Goal: Task Accomplishment & Management: Use online tool/utility

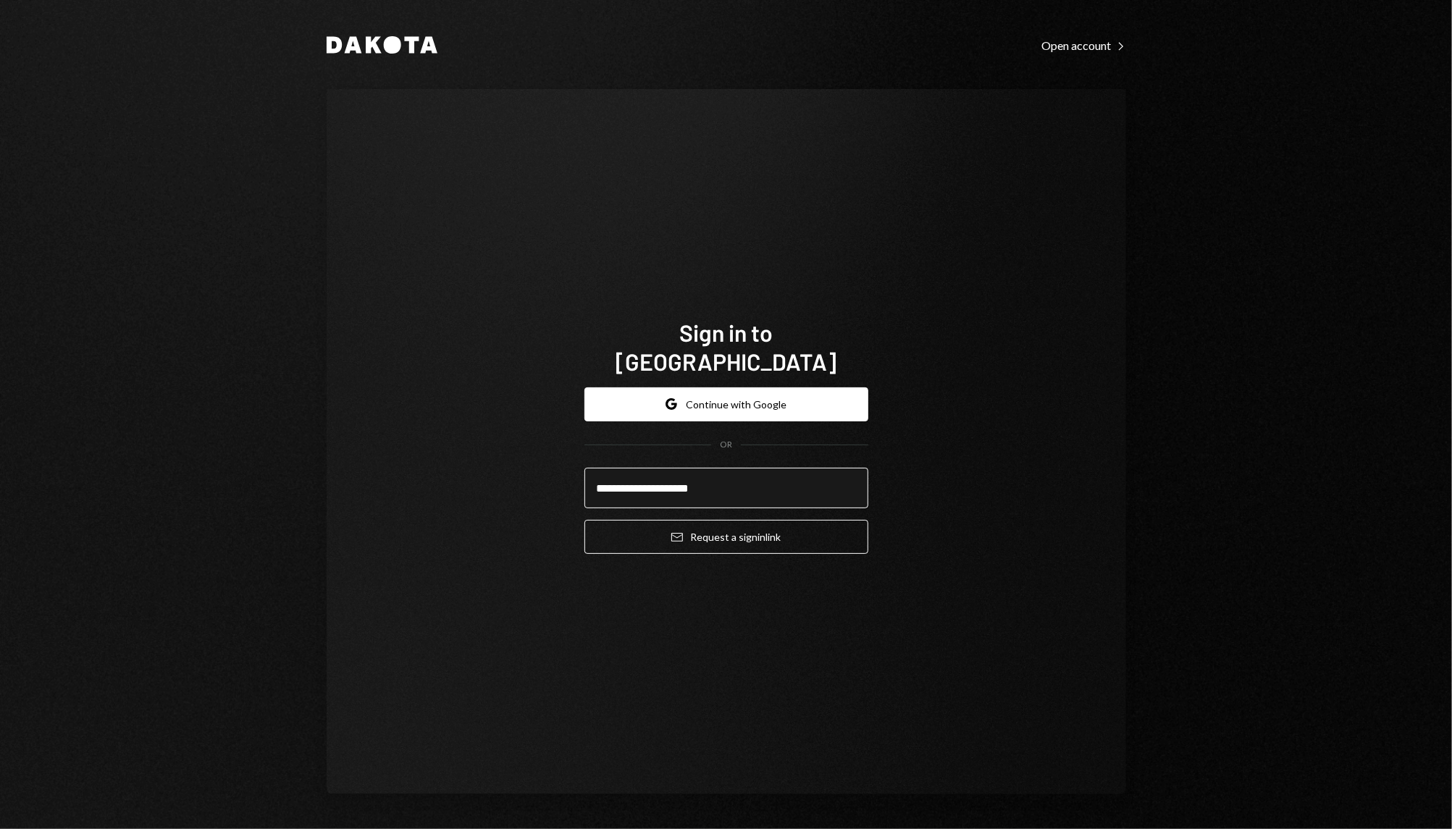
type input "**********"
click at [584, 520] on button "Email Request a sign in link" at bounding box center [726, 537] width 284 height 34
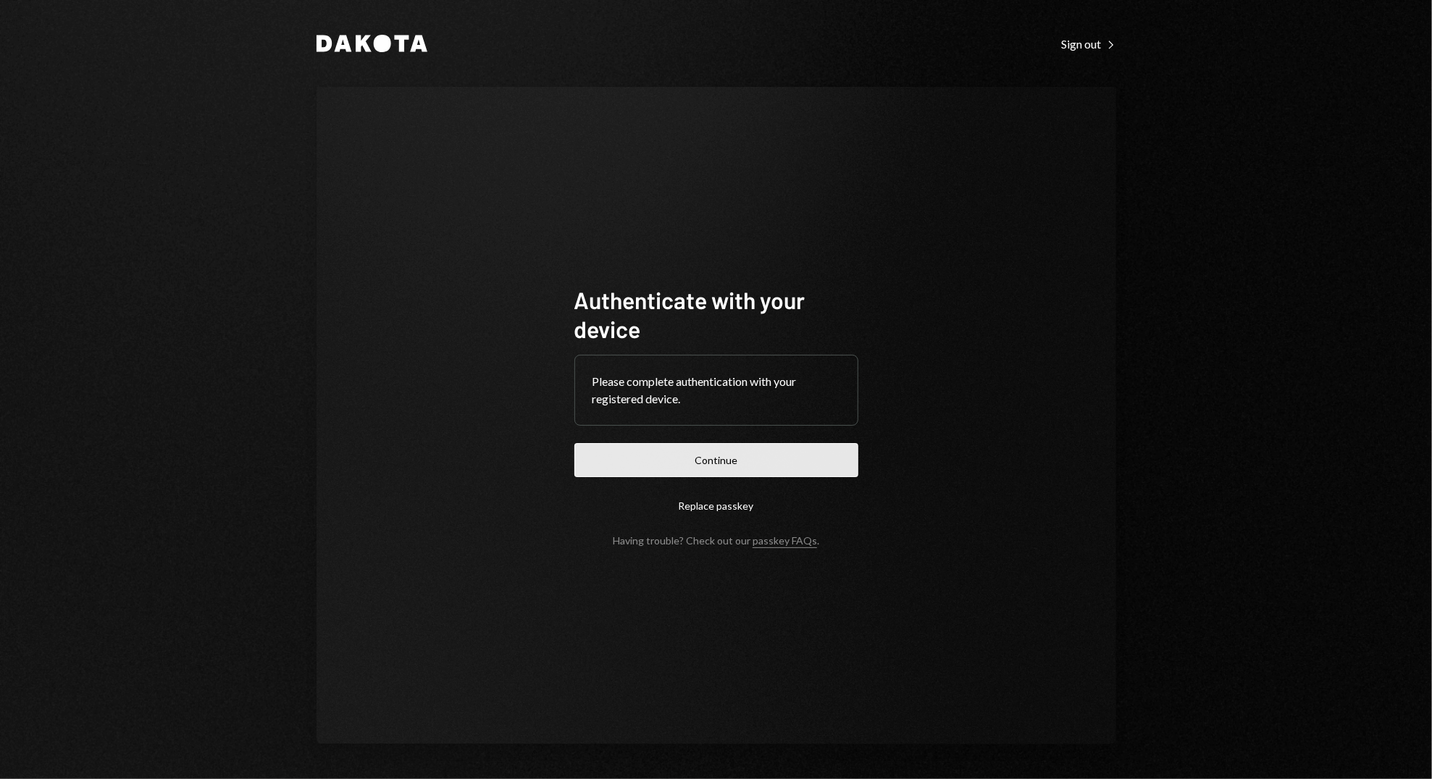
click at [718, 474] on button "Continue" at bounding box center [716, 460] width 284 height 34
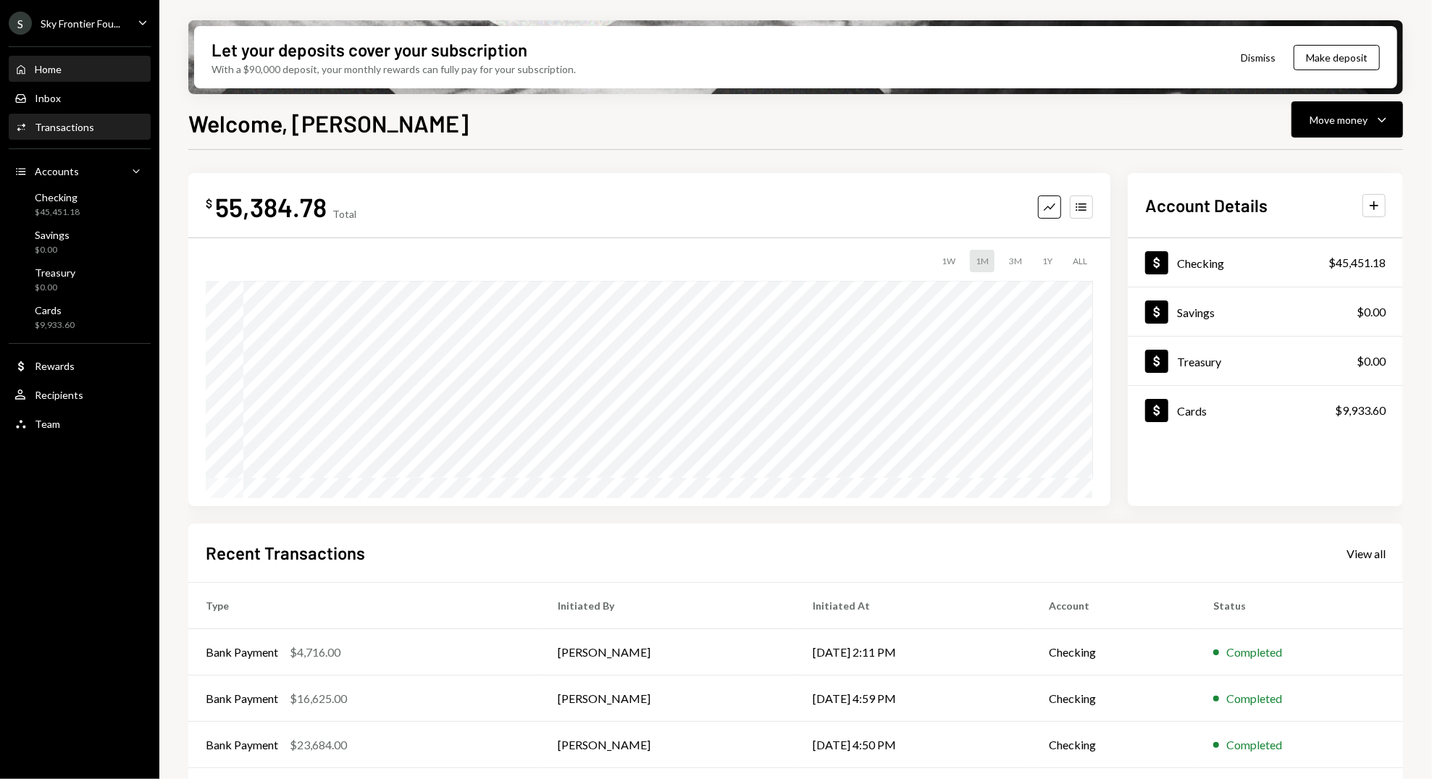
click at [71, 129] on div "Transactions" at bounding box center [64, 127] width 59 height 12
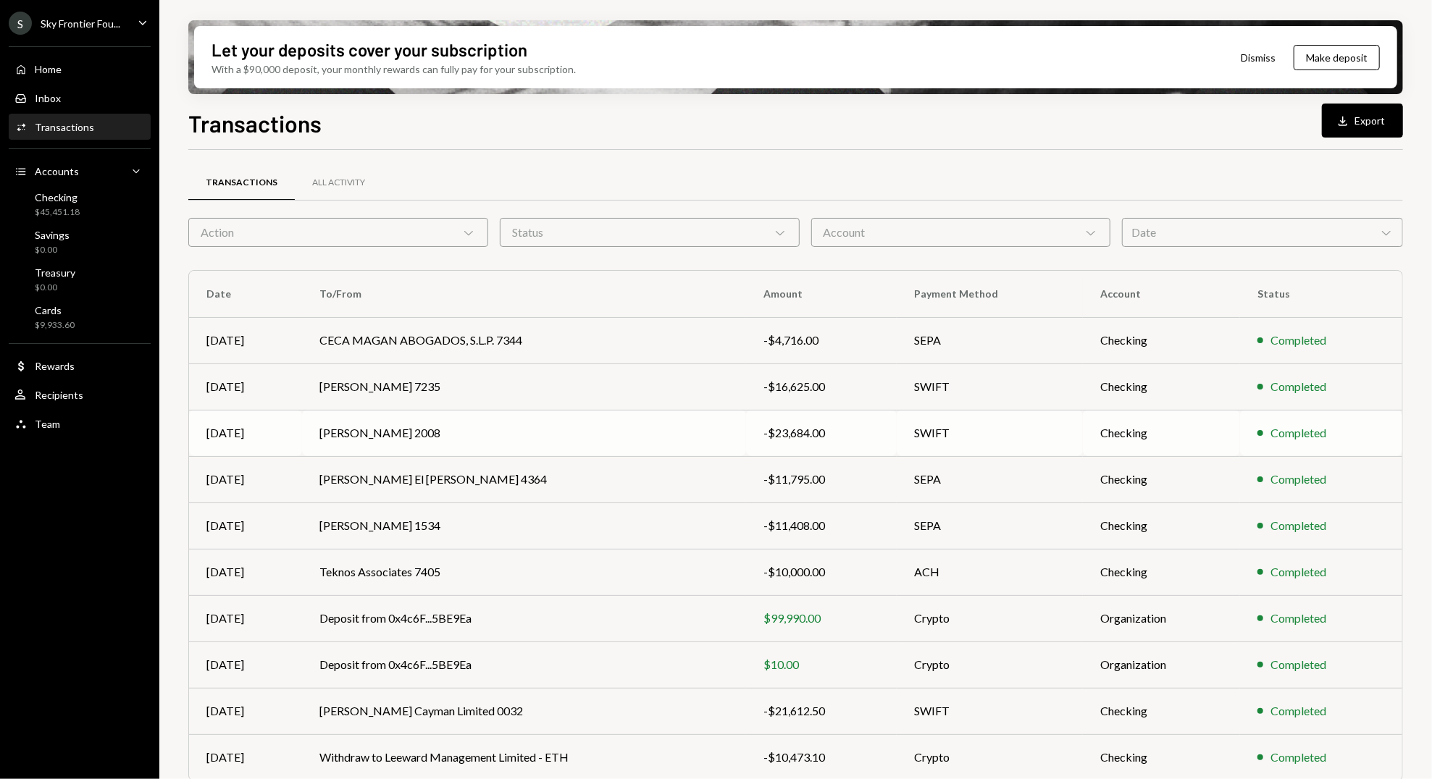
click at [723, 436] on td "Lukasz Baksik 2008" at bounding box center [524, 433] width 444 height 46
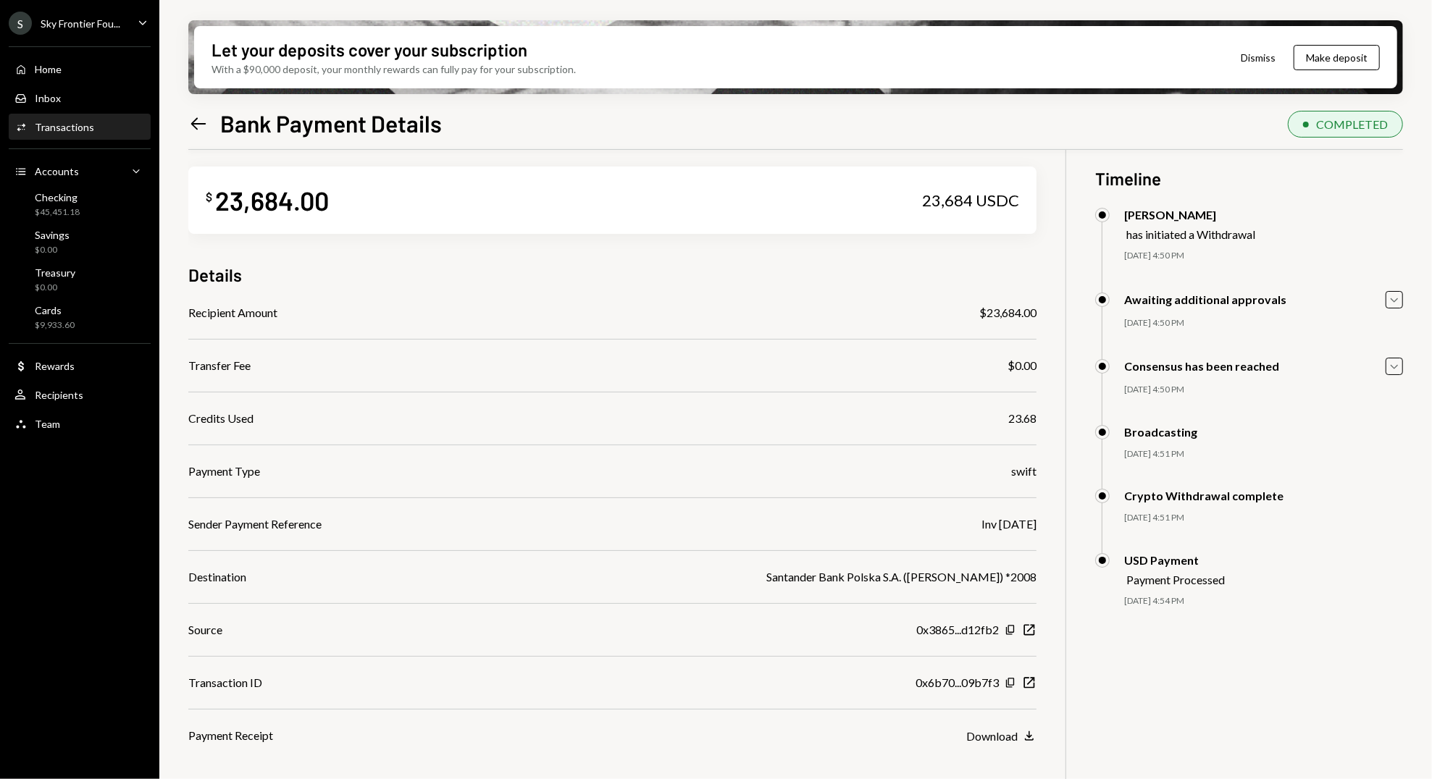
scroll to position [1, 0]
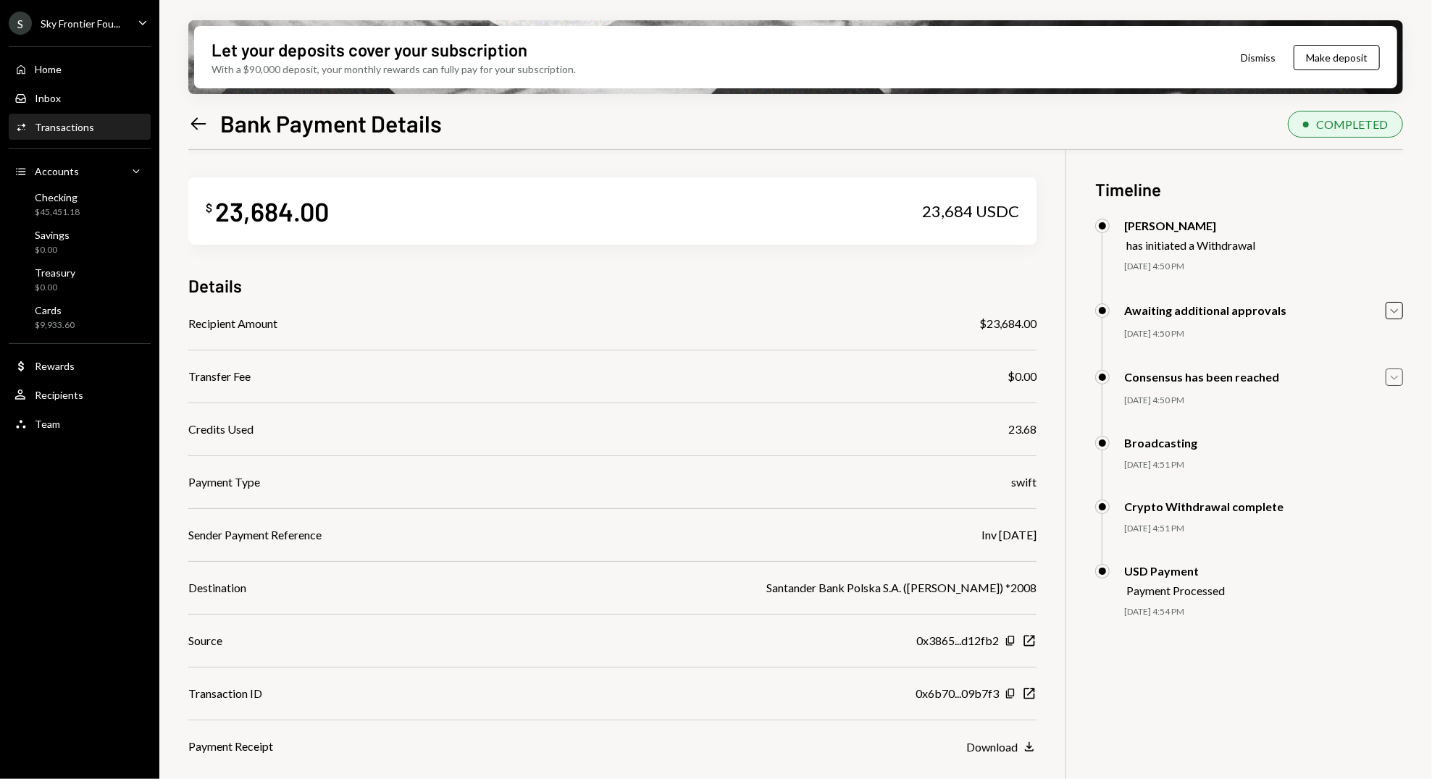
click at [1396, 381] on icon "Caret Down" at bounding box center [1394, 377] width 16 height 16
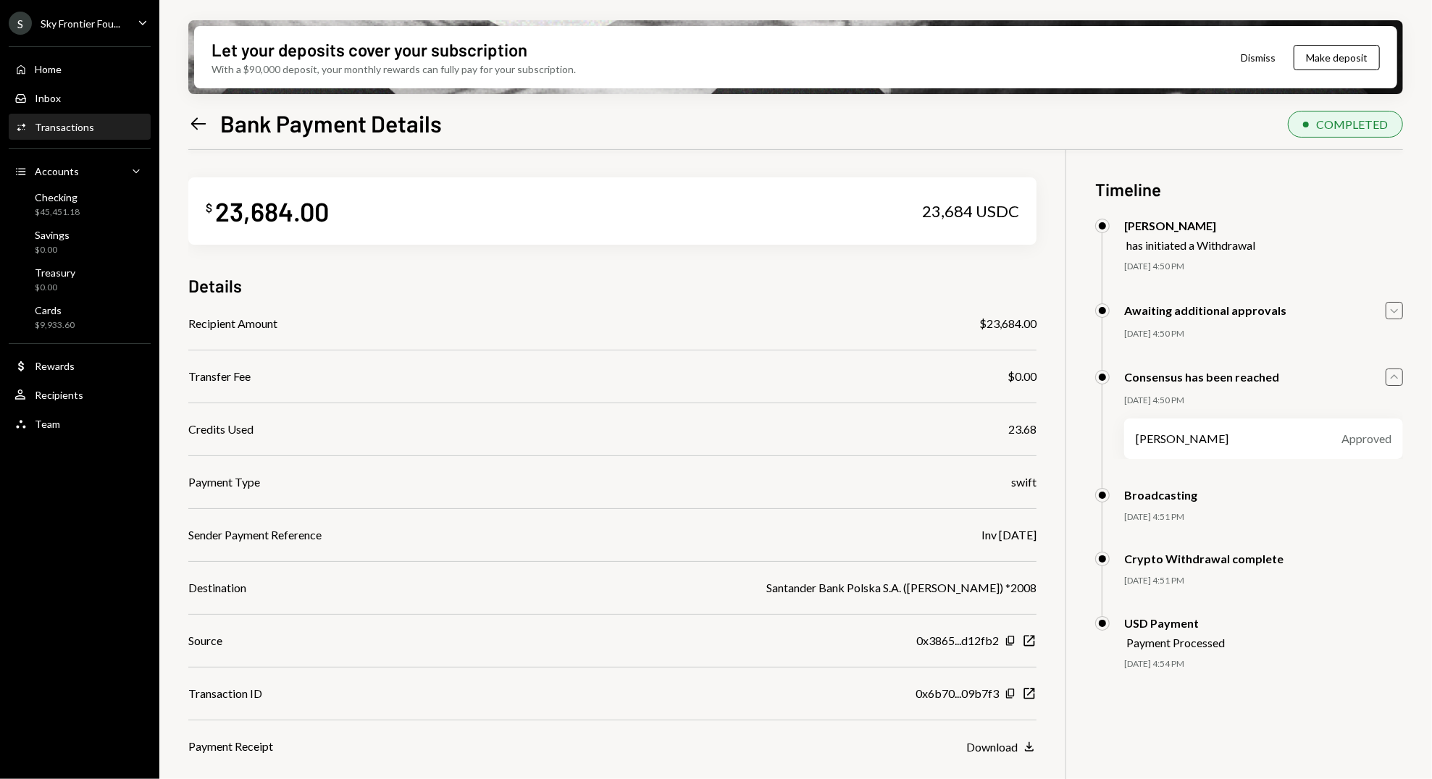
click at [1392, 314] on icon "Caret Down" at bounding box center [1394, 311] width 16 height 16
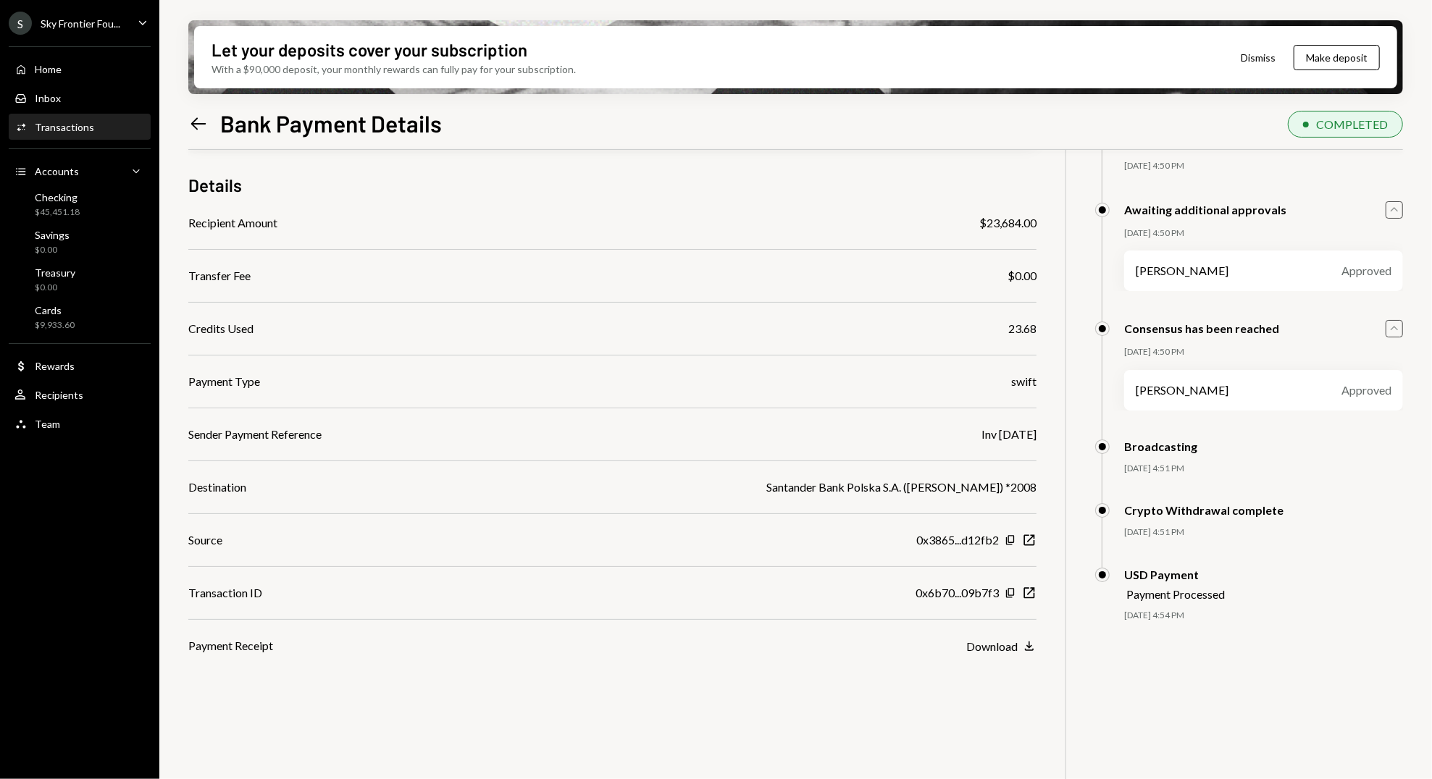
scroll to position [116, 0]
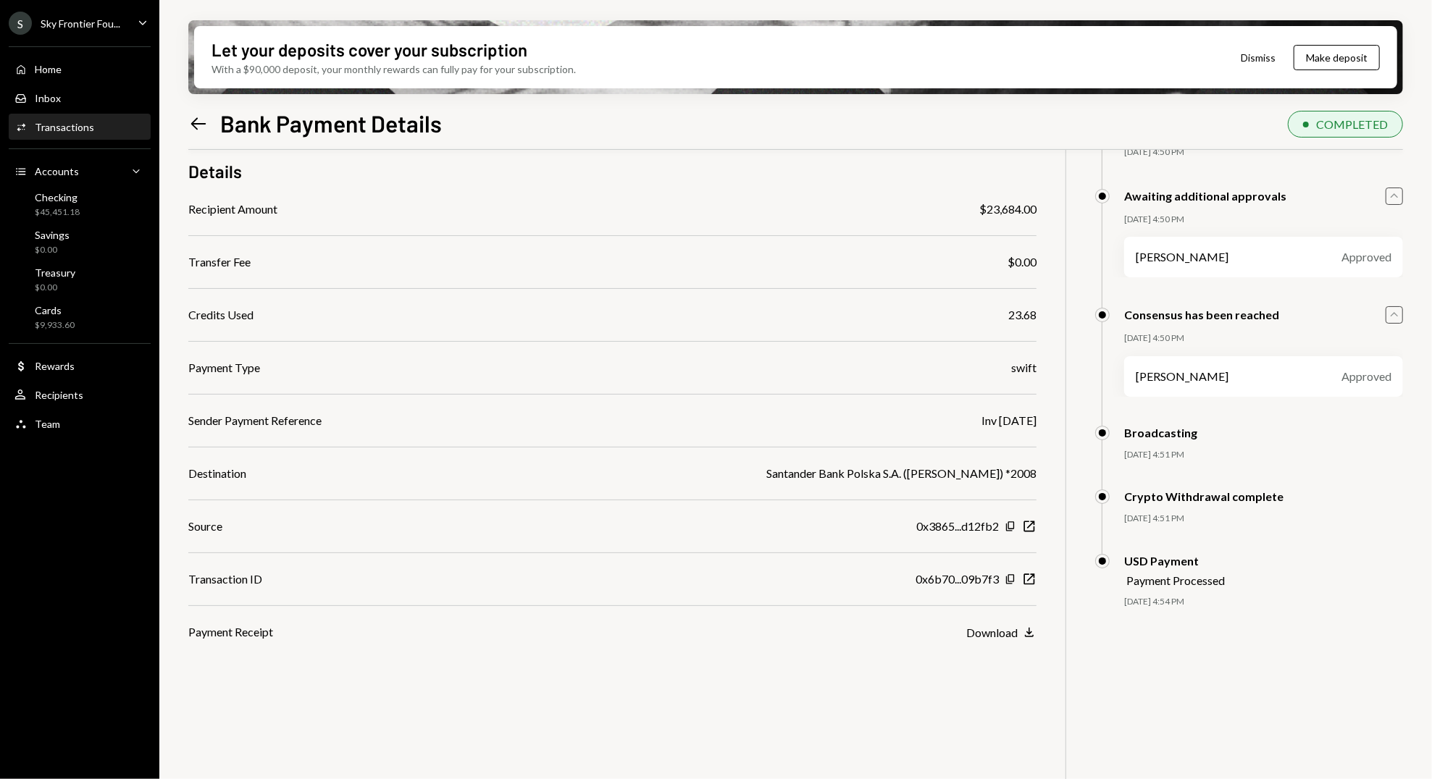
click at [983, 477] on div "Santander Bank Polska S.A. (Lukasz Baksik) *2008" at bounding box center [901, 473] width 270 height 17
click at [1020, 636] on button "Download Download" at bounding box center [1001, 633] width 70 height 16
click at [202, 122] on icon "Left Arrow" at bounding box center [198, 124] width 20 height 20
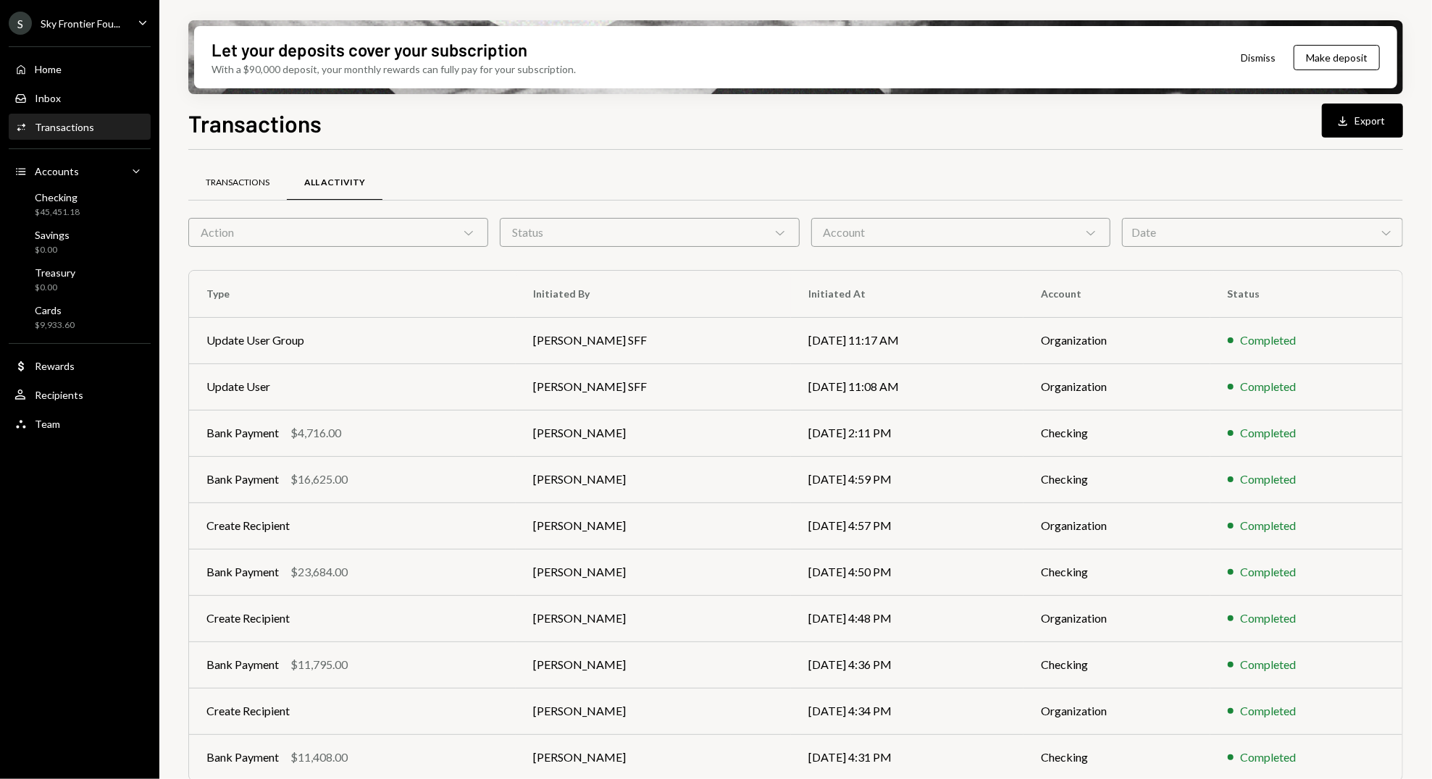
click at [227, 177] on div "Transactions" at bounding box center [238, 183] width 64 height 12
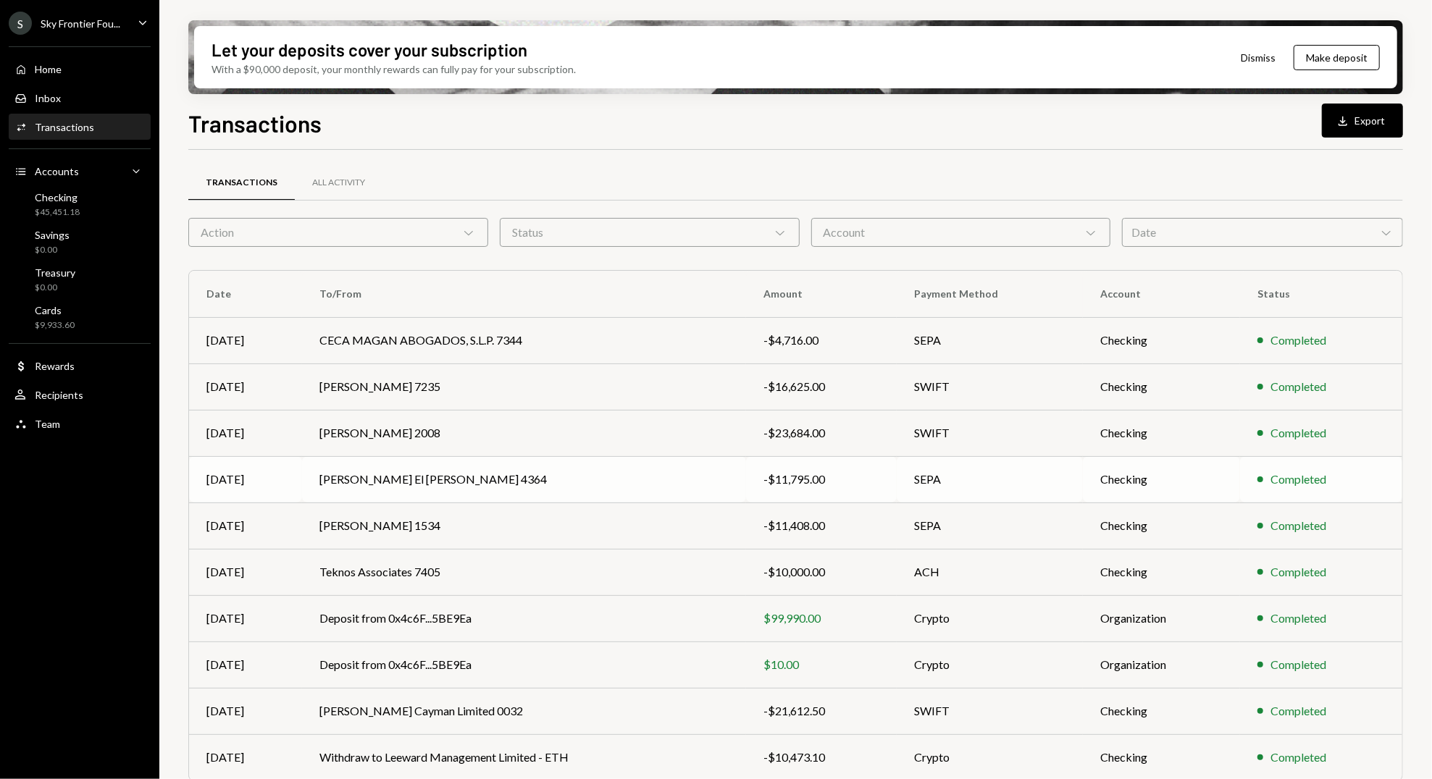
click at [364, 484] on td "Nadine El Khafif 4364" at bounding box center [524, 479] width 444 height 46
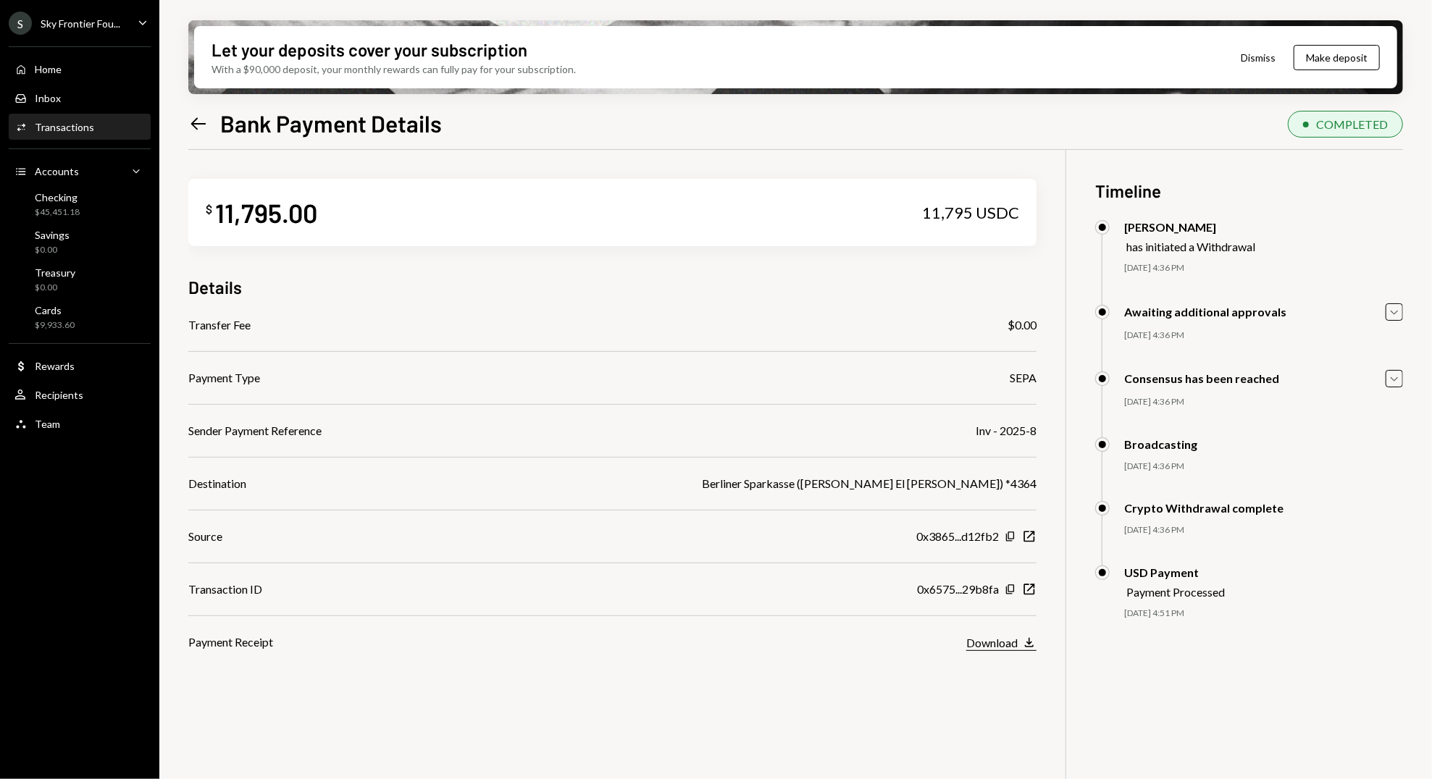
click at [1030, 646] on icon "button" at bounding box center [1029, 642] width 9 height 9
